Goal: Check status: Check status

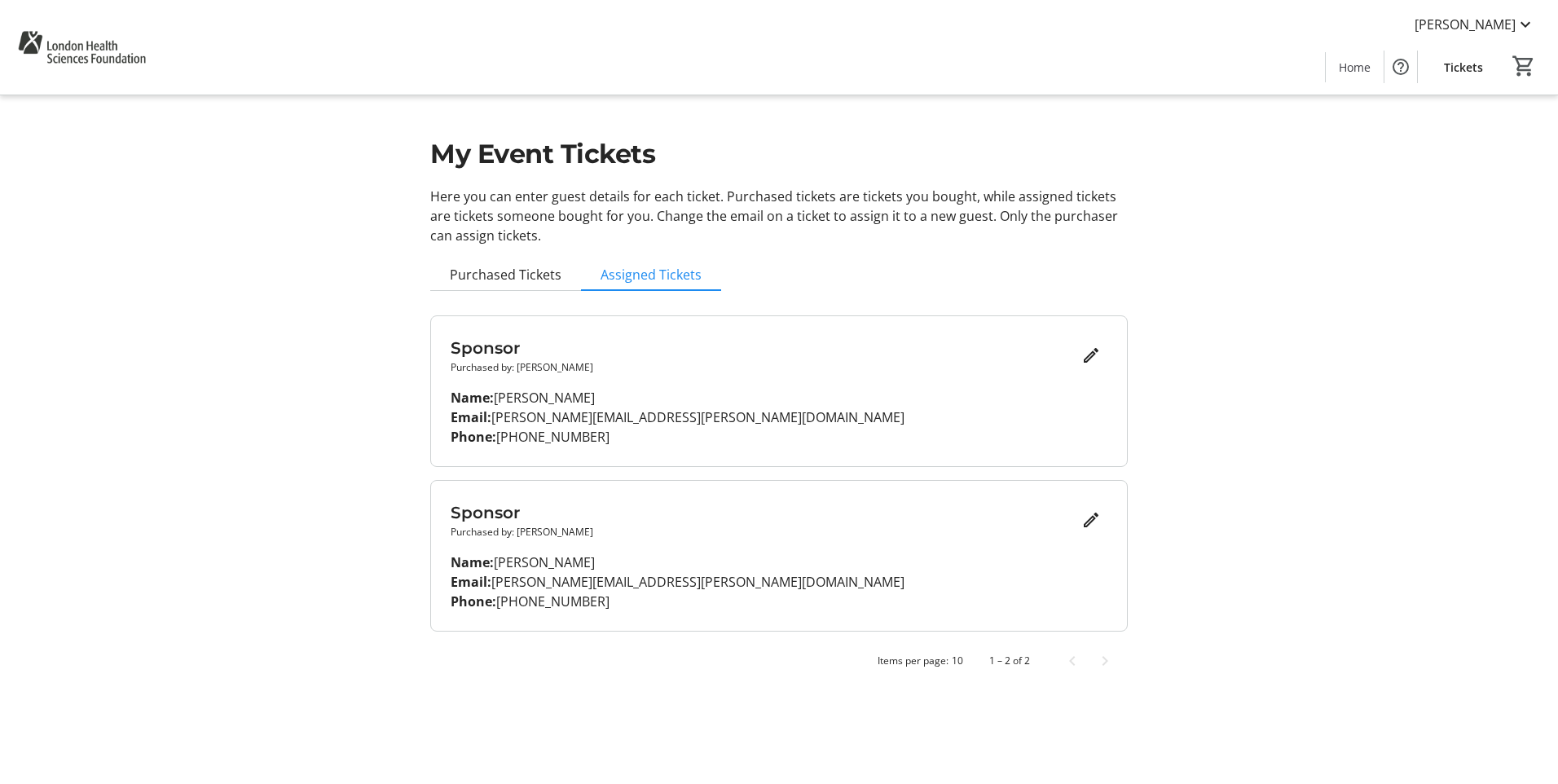
click at [1389, 426] on tr-design-standard-layout-narrow "My Event Tickets Here you can enter guest details for each ticket. Purchased ti…" at bounding box center [779, 348] width 1558 height 696
click at [529, 279] on span "Purchased Tickets" at bounding box center [506, 274] width 112 height 13
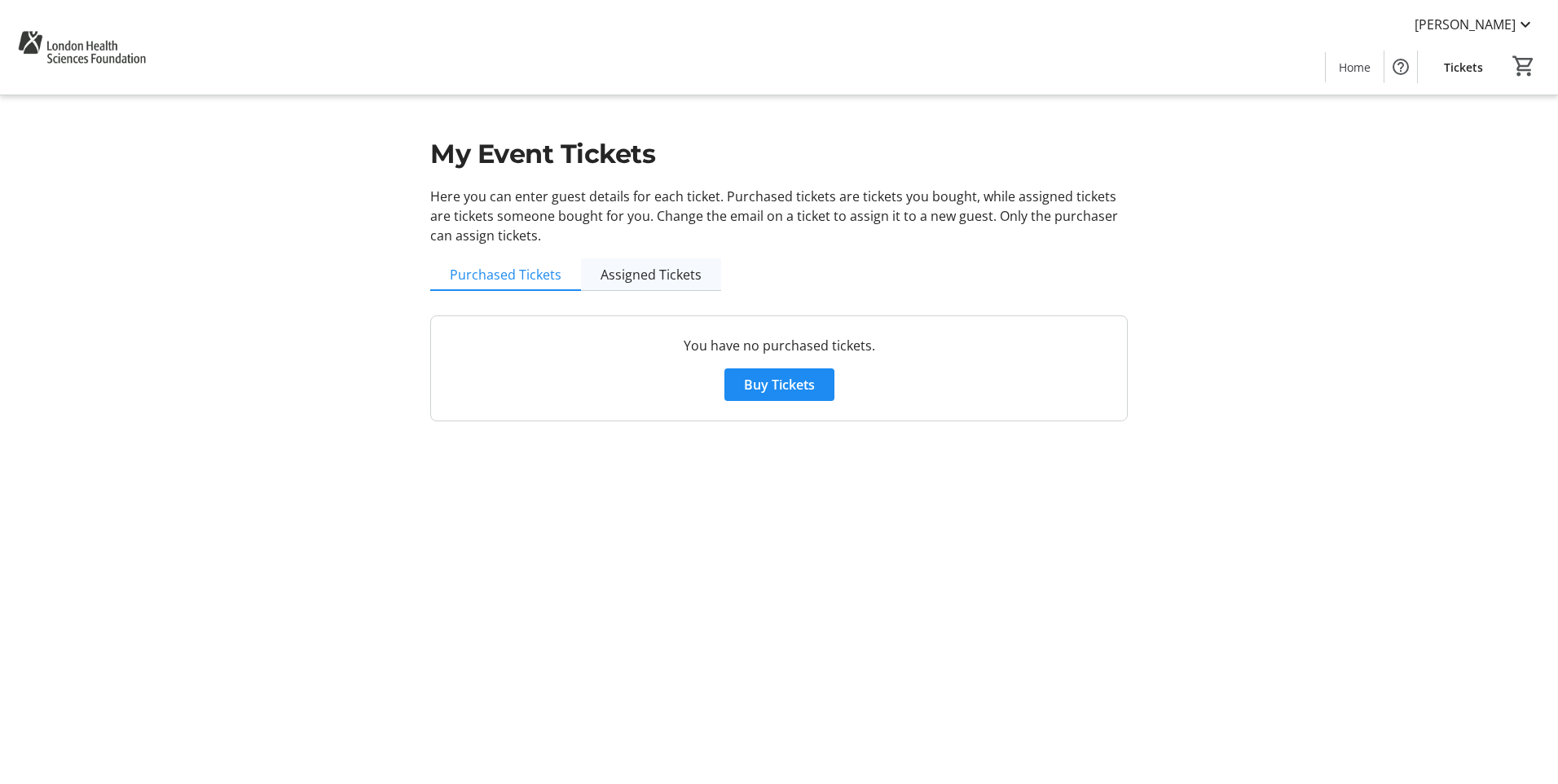
click at [631, 272] on span "Assigned Tickets" at bounding box center [651, 274] width 101 height 13
